Goal: Transaction & Acquisition: Purchase product/service

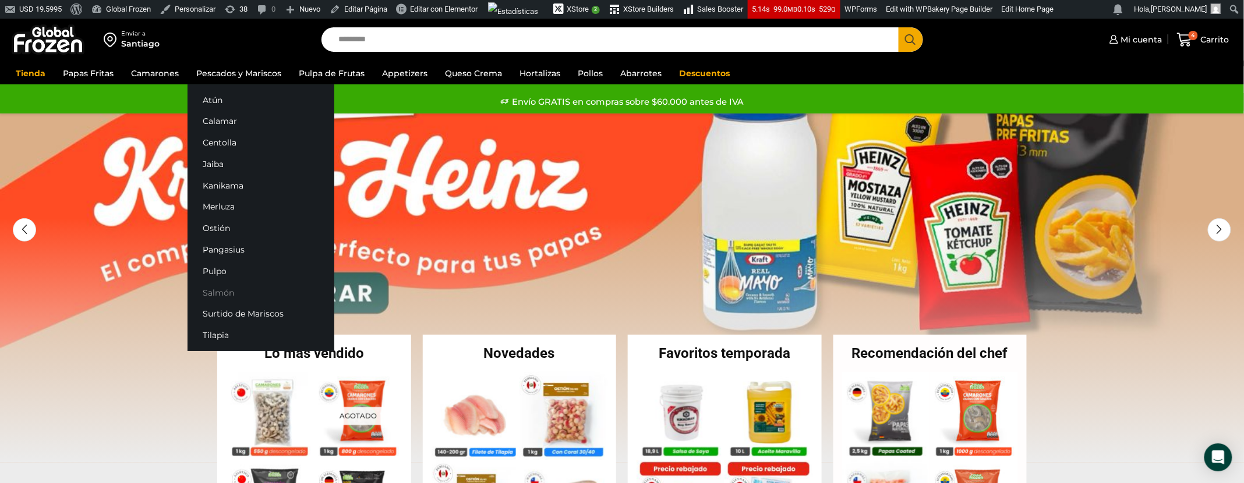
click at [211, 294] on link "Salmón" at bounding box center [261, 293] width 147 height 22
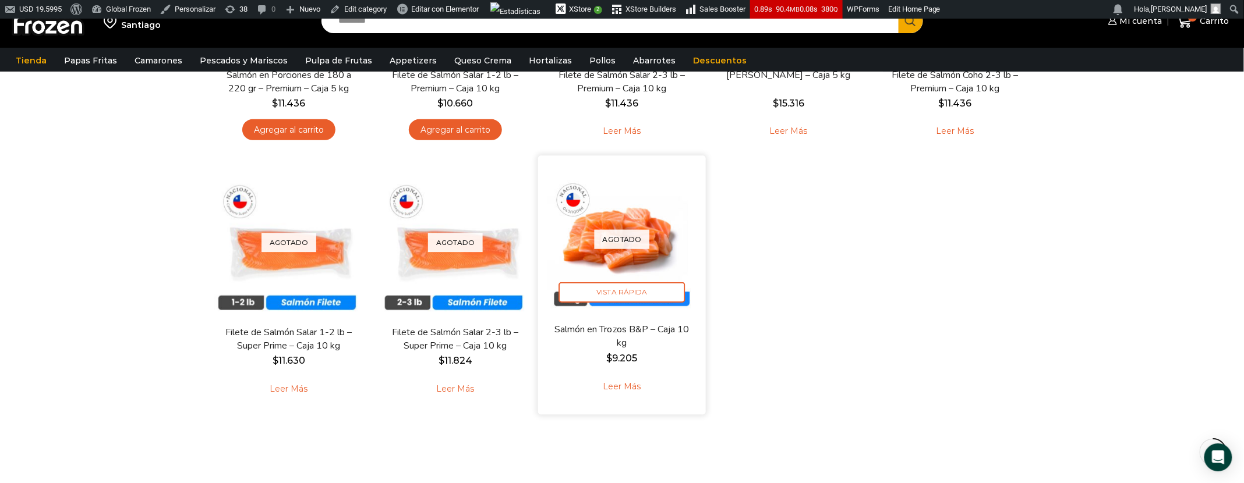
scroll to position [292, 0]
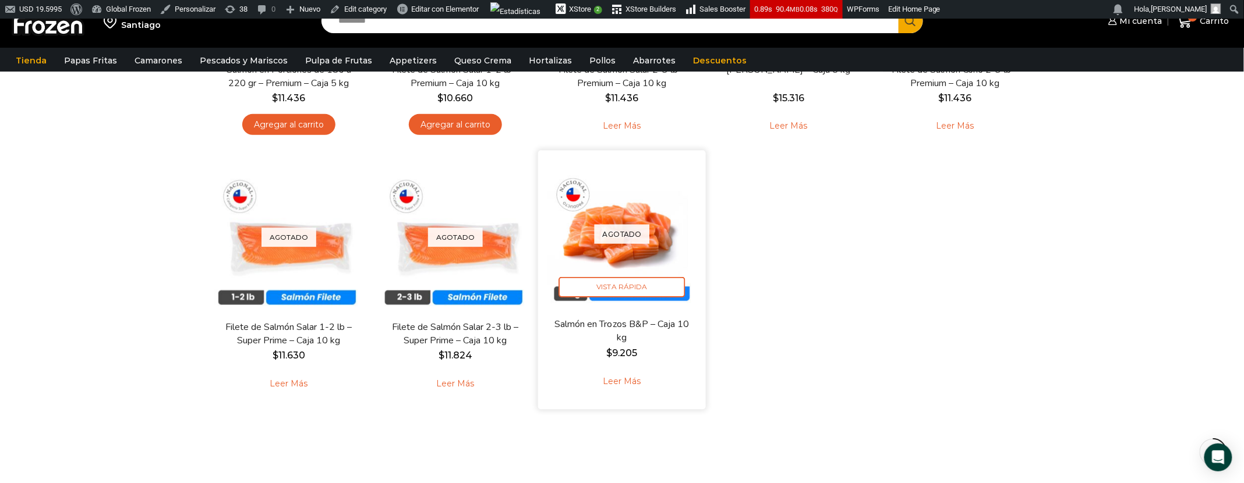
click at [626, 375] on link "Leer más" at bounding box center [622, 381] width 74 height 25
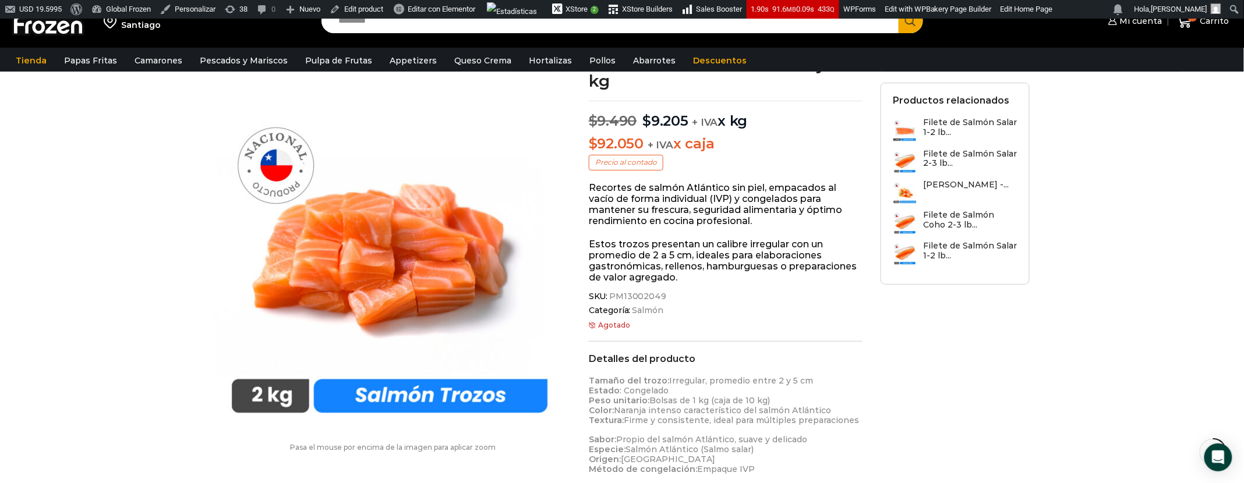
scroll to position [97, 0]
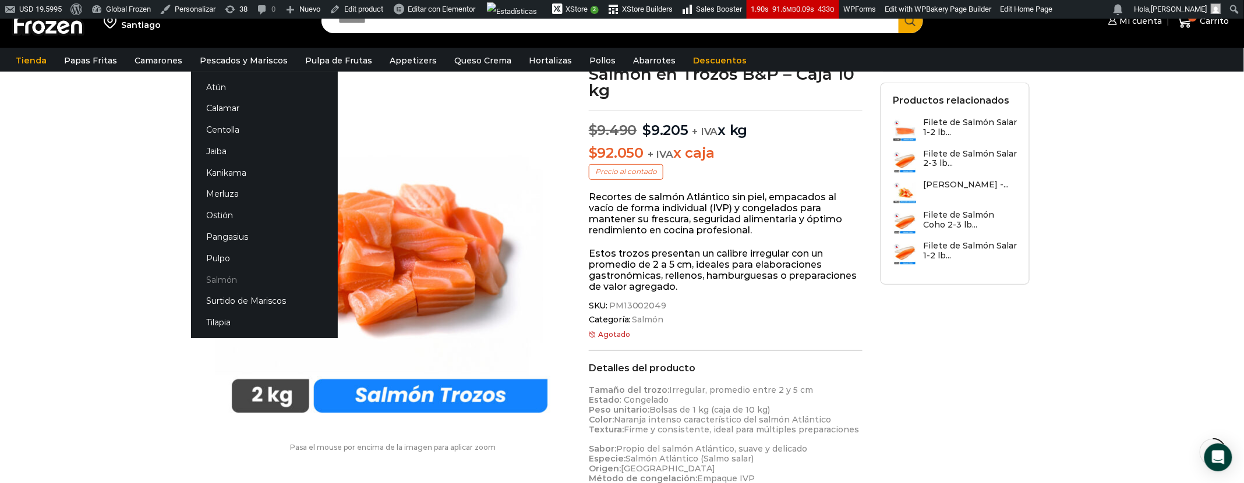
click at [216, 281] on link "Salmón" at bounding box center [264, 280] width 147 height 22
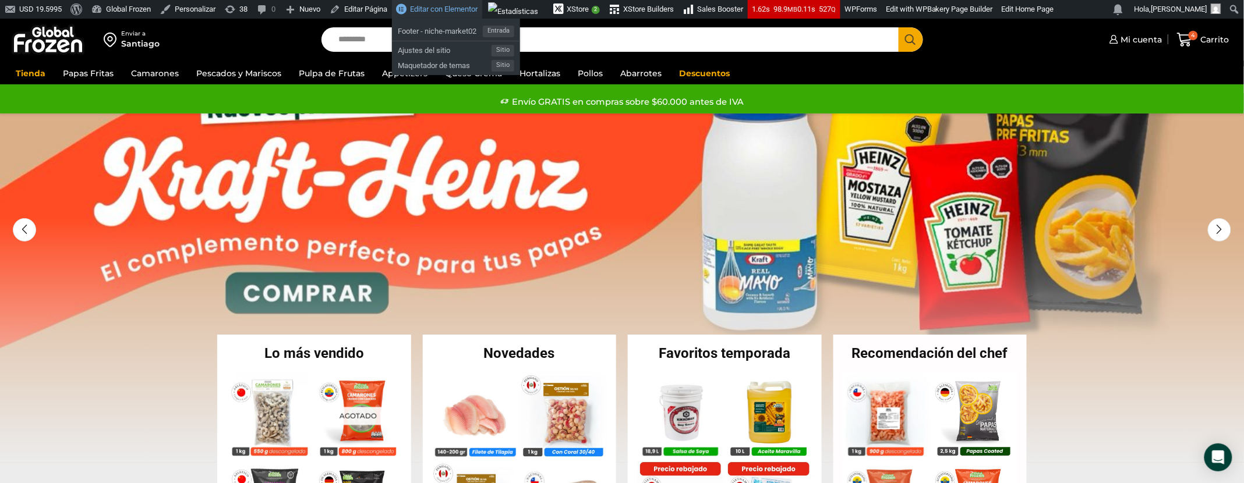
click at [454, 11] on span "Editar con Elementor" at bounding box center [444, 9] width 68 height 9
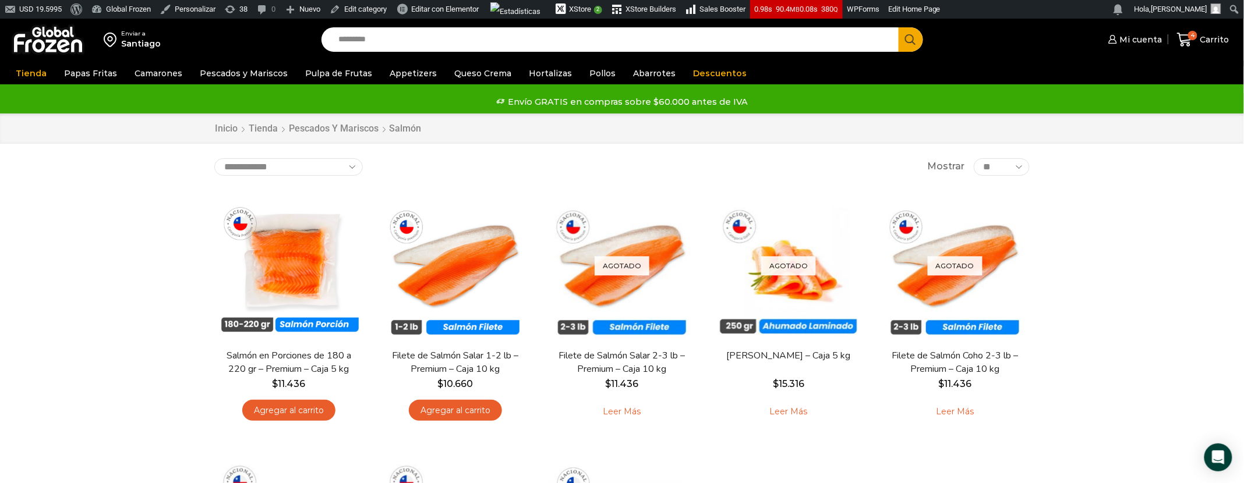
click at [444, 49] on input "Search input" at bounding box center [613, 39] width 560 height 24
type input "**********"
click at [911, 41] on span "Search button" at bounding box center [911, 39] width 24 height 24
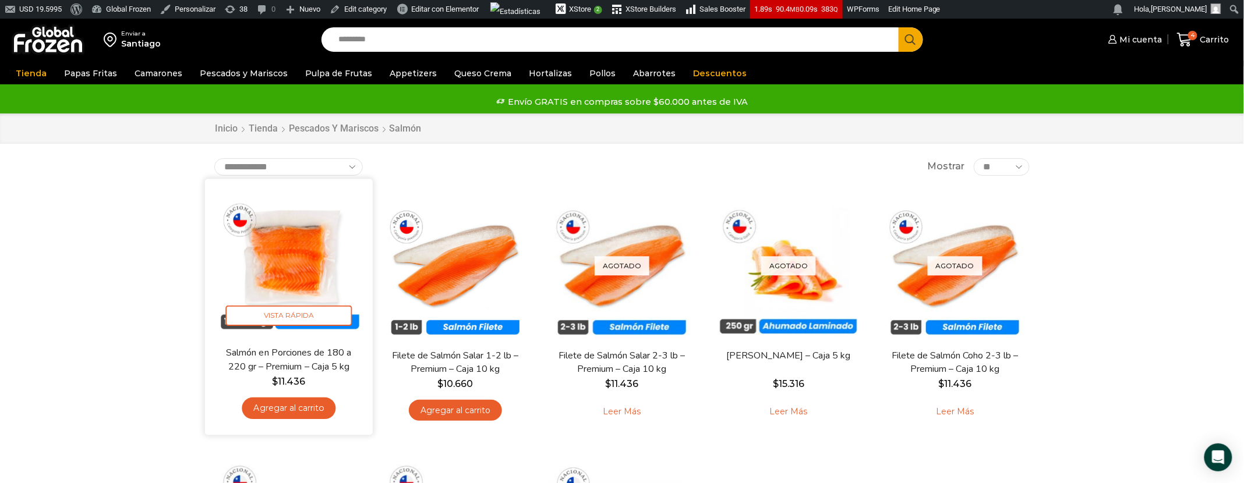
click at [338, 243] on img at bounding box center [289, 263] width 150 height 150
